Goal: Find contact information: Find contact information

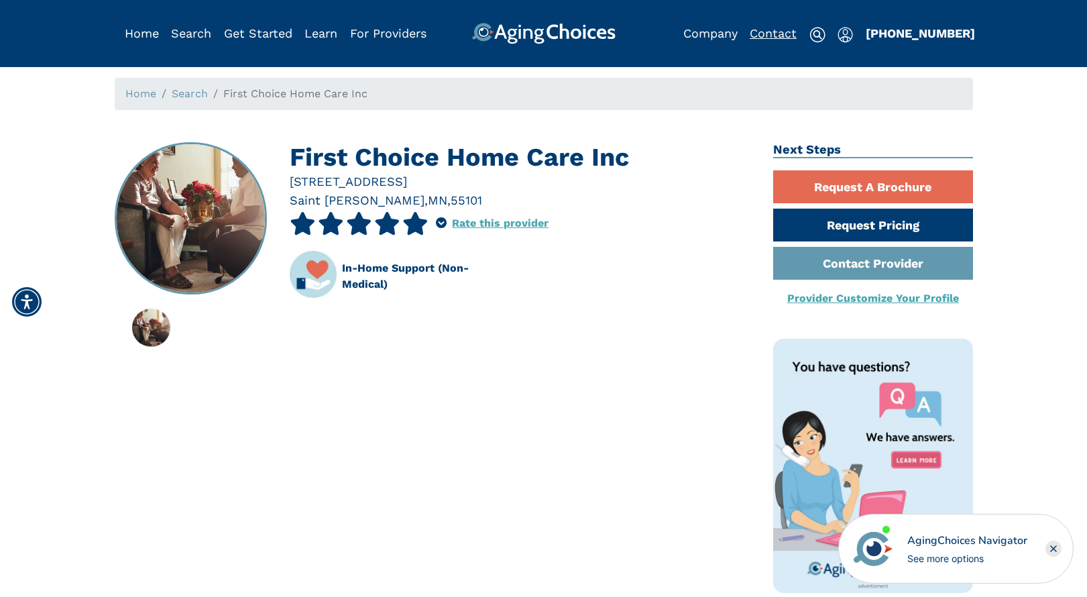
click at [772, 26] on link "Contact" at bounding box center [773, 33] width 47 height 14
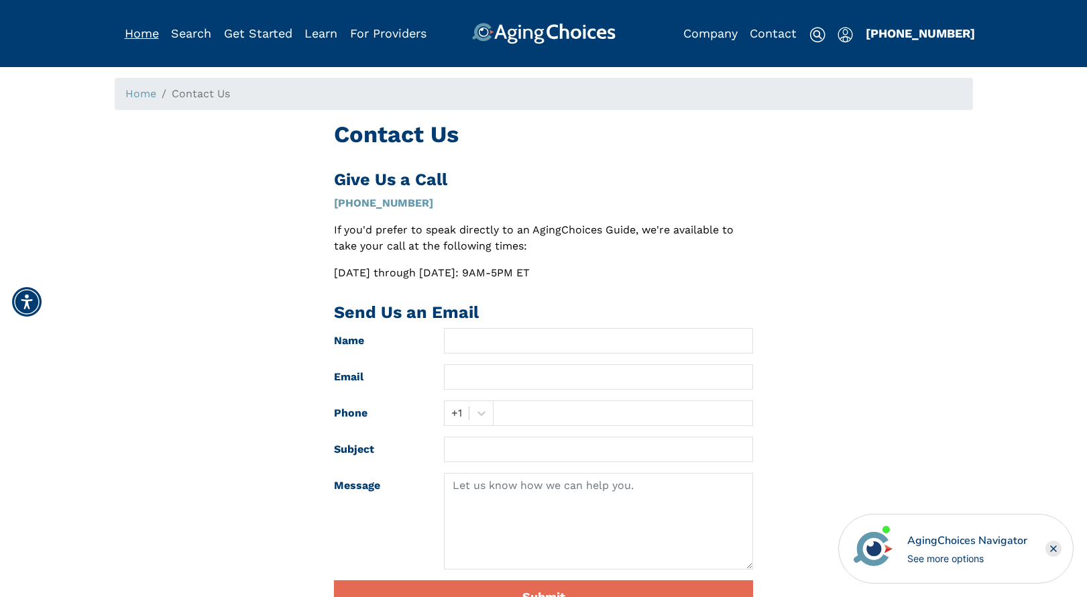
click at [129, 32] on link "Home" at bounding box center [142, 33] width 34 height 14
